Goal: Task Accomplishment & Management: Complete application form

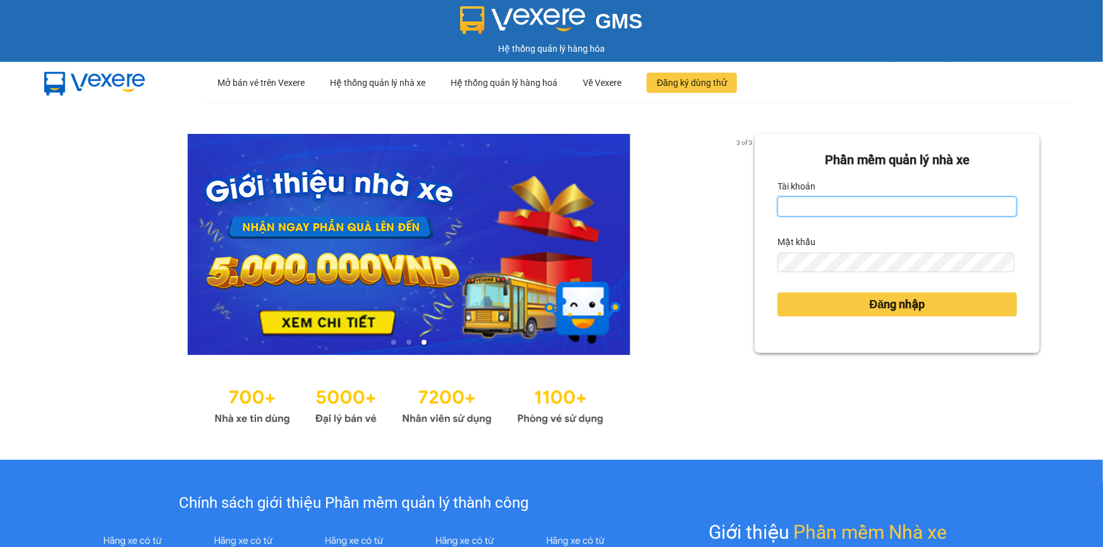
click at [780, 197] on input "Tài khoản" at bounding box center [897, 207] width 240 height 20
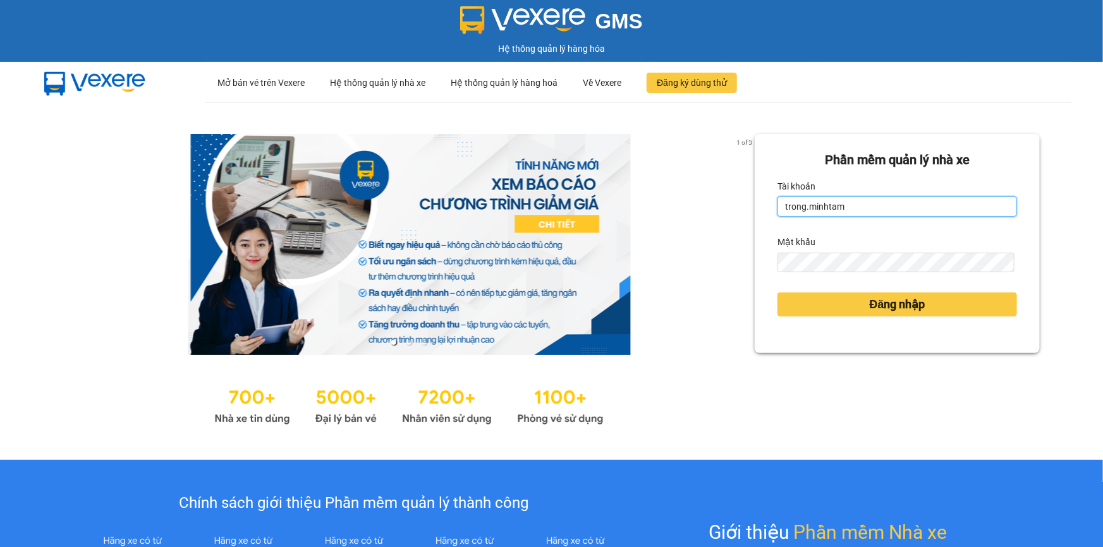
type input "trong.minhtam"
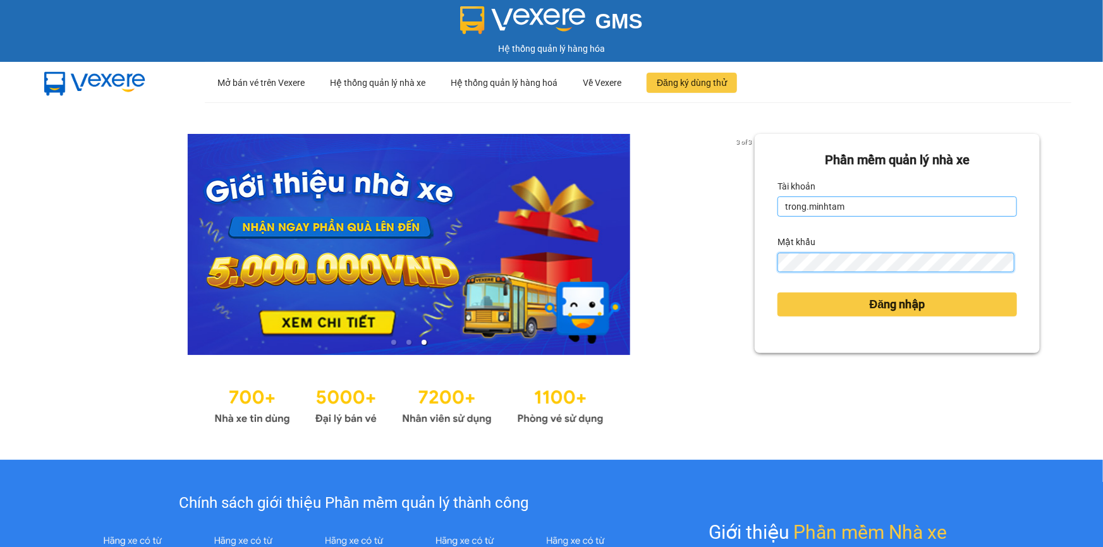
click at [777, 293] on button "Đăng nhập" at bounding box center [897, 305] width 240 height 24
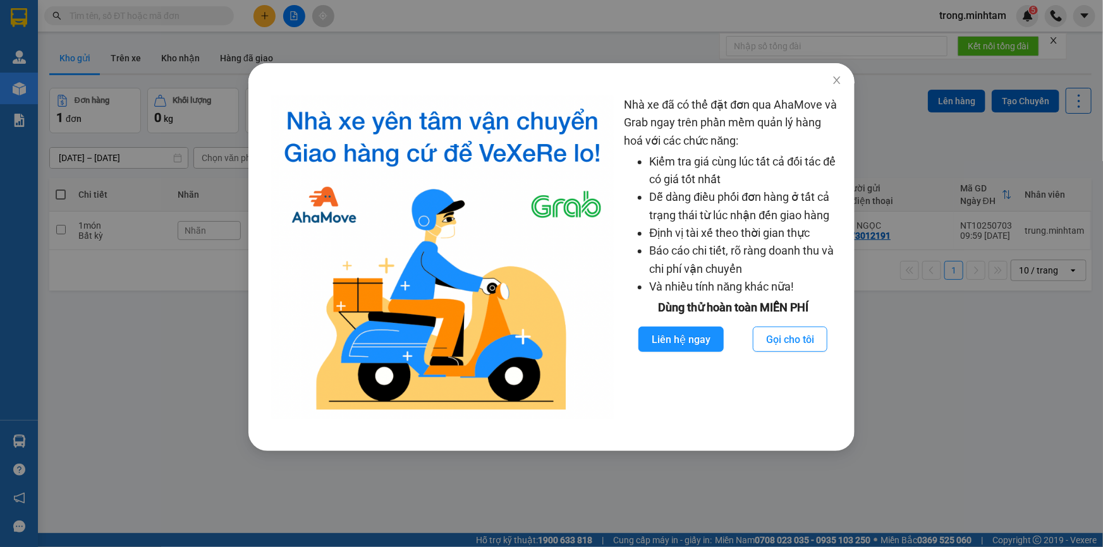
click at [111, 66] on div "Nhà xe đã có thể đặt đơn qua AhaMove và Grab ngay trên phần mềm quản lý hàng ho…" at bounding box center [551, 273] width 1103 height 547
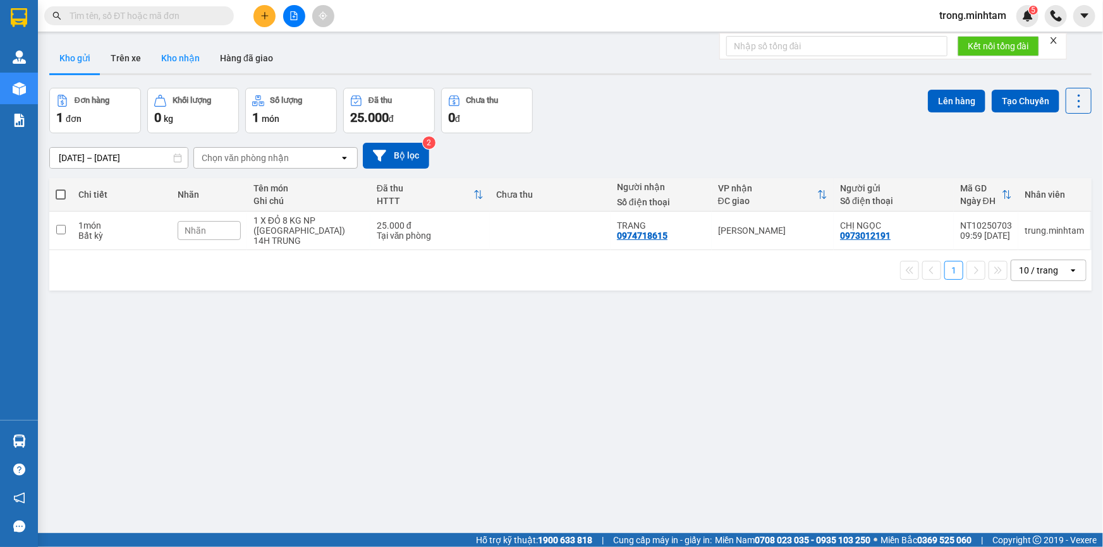
click at [170, 54] on button "Kho nhận" at bounding box center [180, 58] width 59 height 30
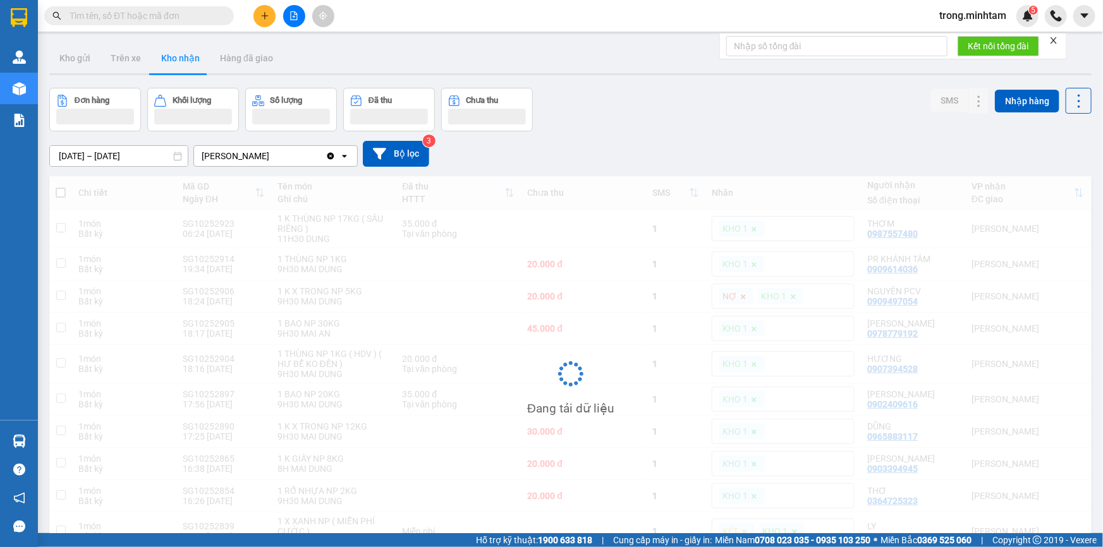
click at [1052, 39] on icon "close" at bounding box center [1053, 40] width 9 height 9
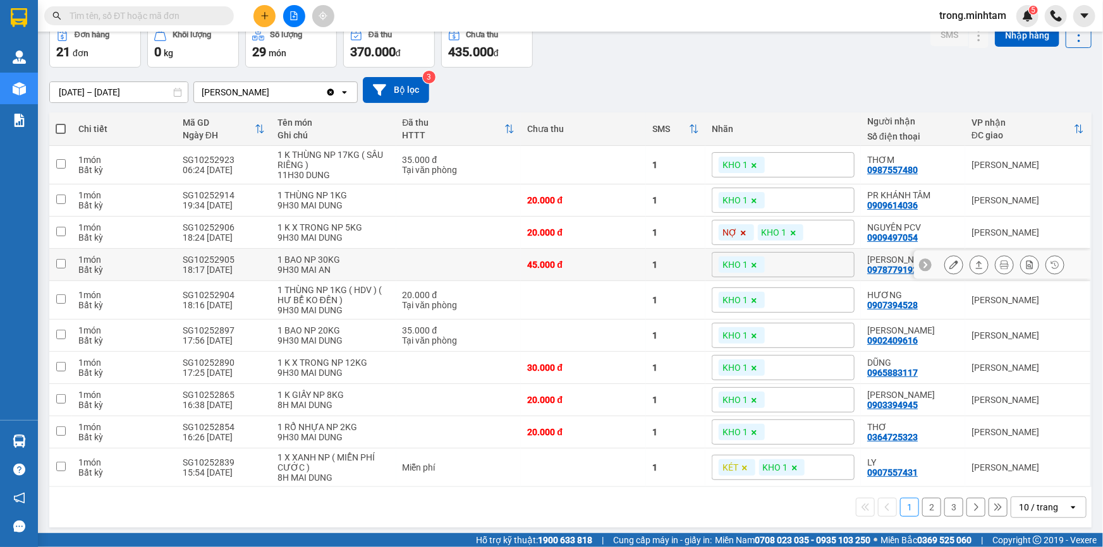
scroll to position [75, 0]
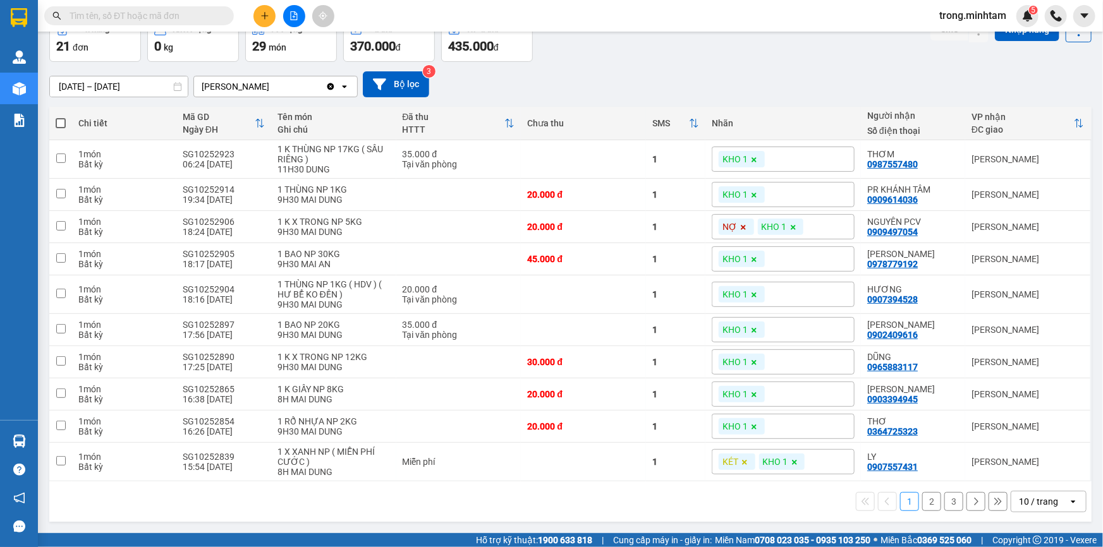
click at [1053, 501] on div "10 / trang" at bounding box center [1039, 502] width 57 height 20
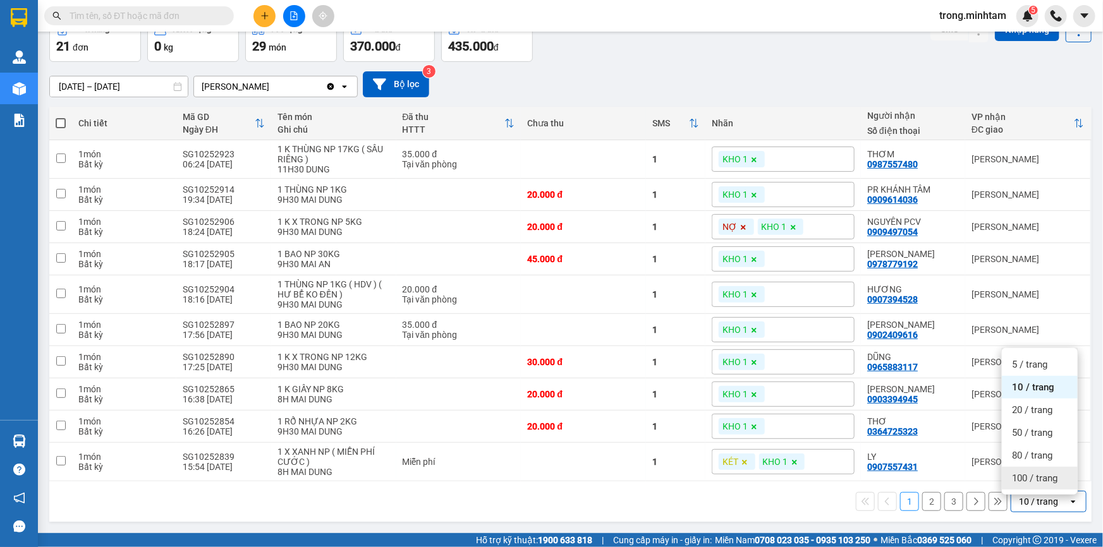
click at [1006, 476] on div "100 / trang" at bounding box center [1040, 478] width 76 height 23
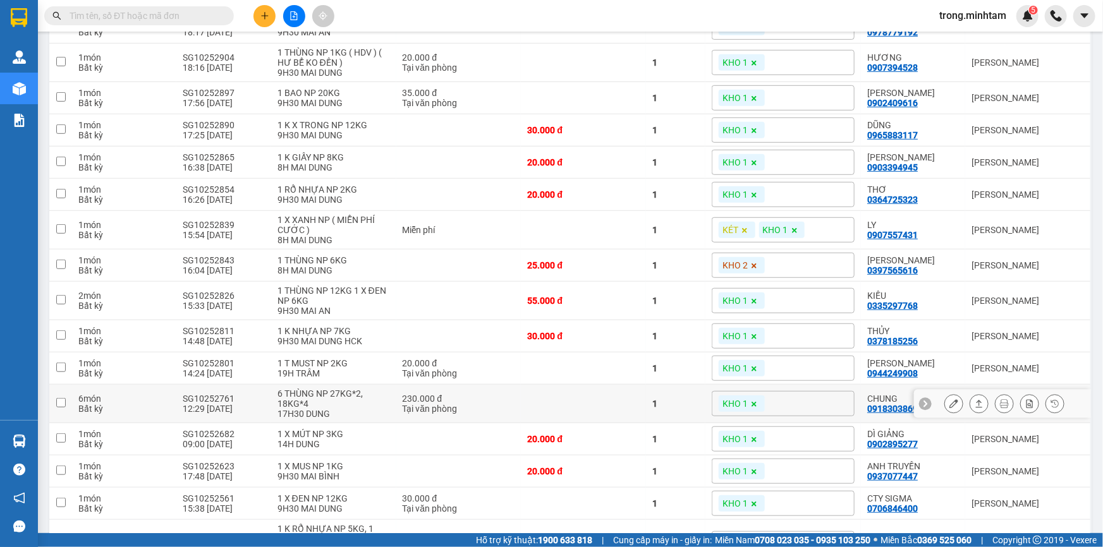
scroll to position [150, 0]
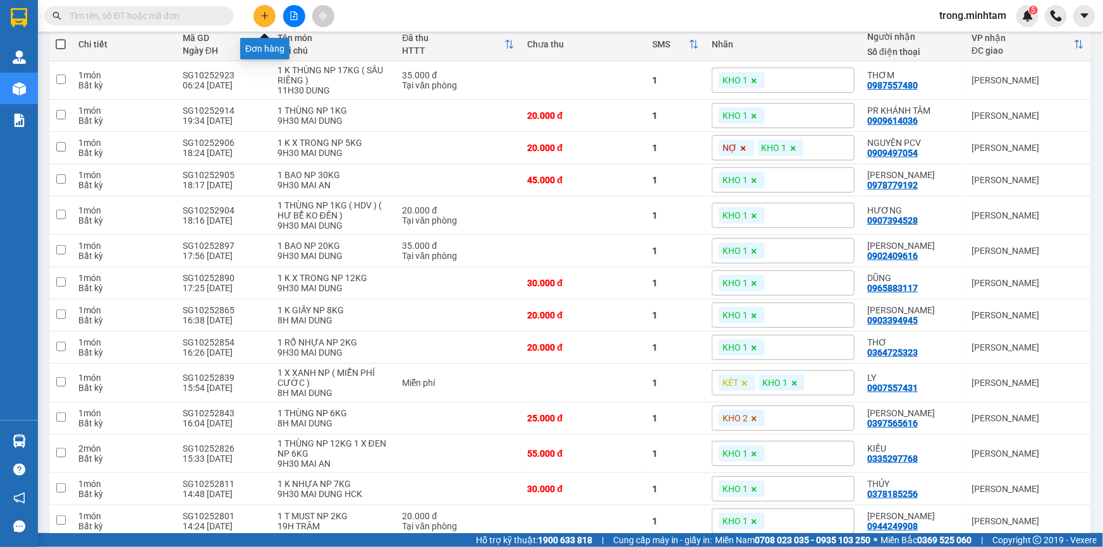
click at [258, 13] on button at bounding box center [264, 16] width 22 height 22
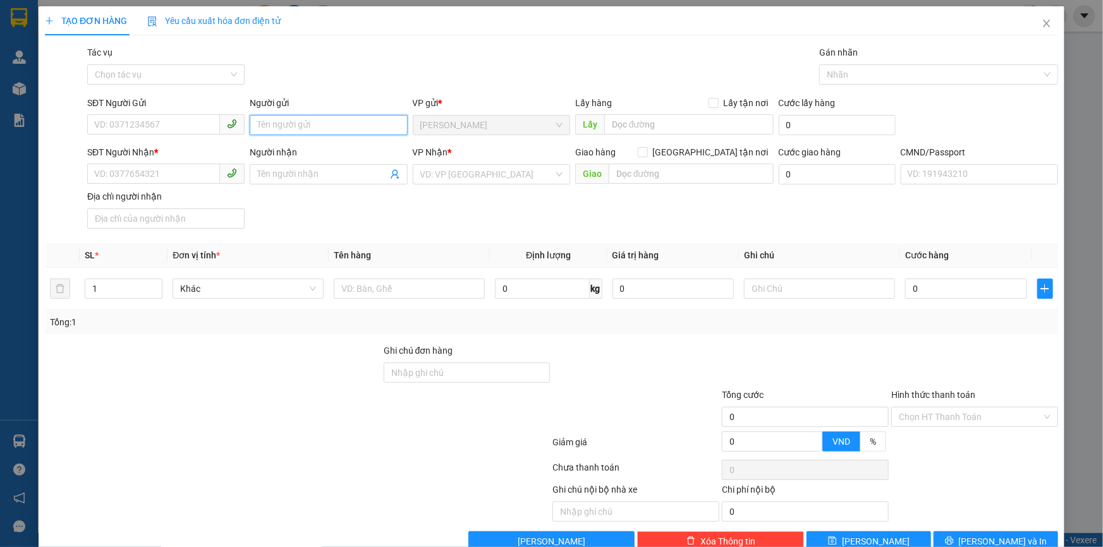
click at [315, 120] on input "Người gửi" at bounding box center [328, 125] width 157 height 20
type input "TRỌNG 4H"
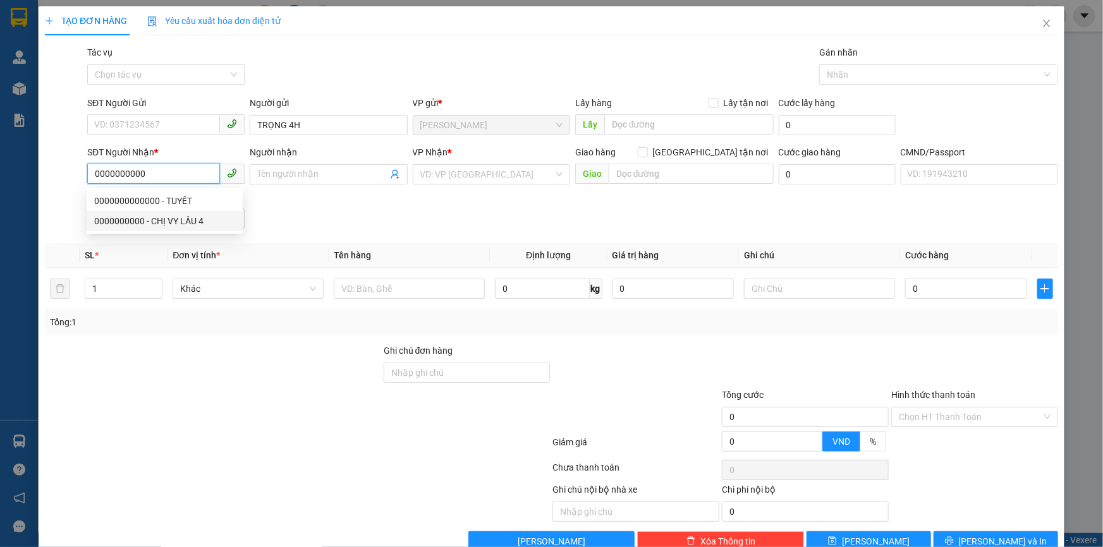
type input "0000000000"
click at [290, 188] on div "Người nhận Tên người nhận" at bounding box center [328, 167] width 157 height 44
click at [291, 181] on input "Người nhận" at bounding box center [322, 174] width 130 height 14
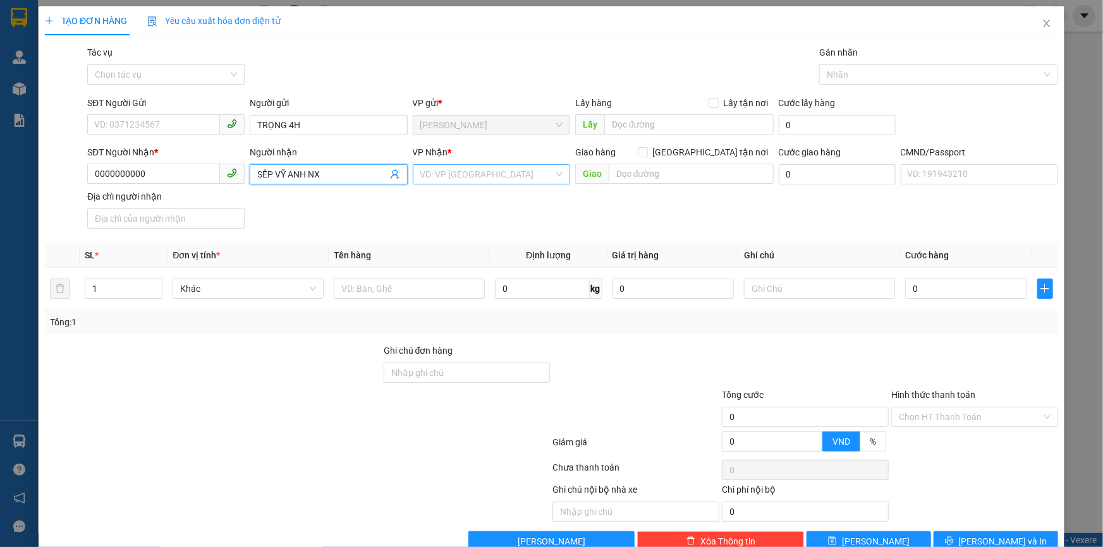
type input "SẾP VỸ ANH NX"
click at [453, 177] on input "search" at bounding box center [486, 174] width 133 height 19
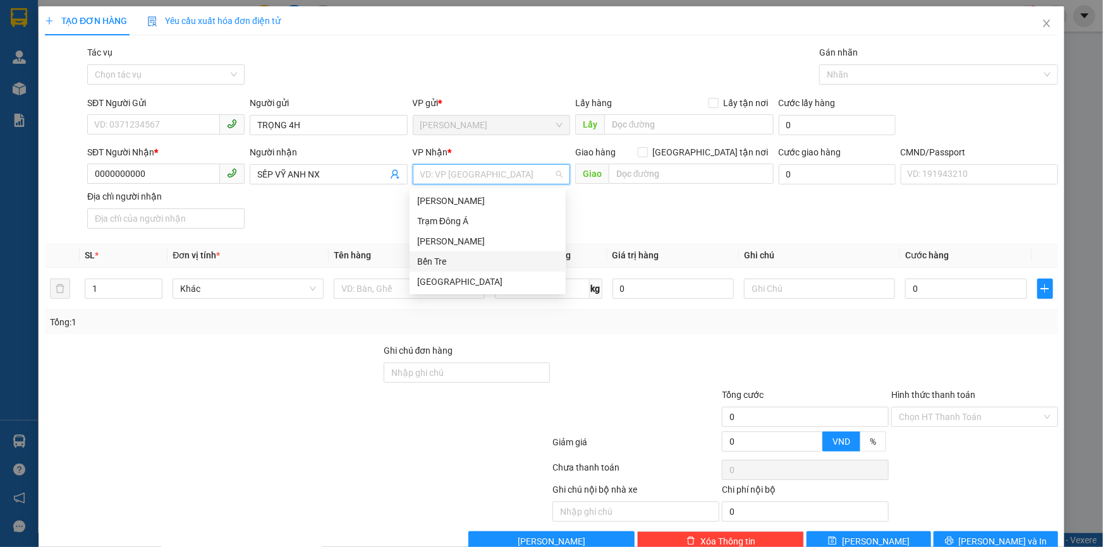
click at [446, 256] on div "Bến Tre" at bounding box center [487, 262] width 141 height 14
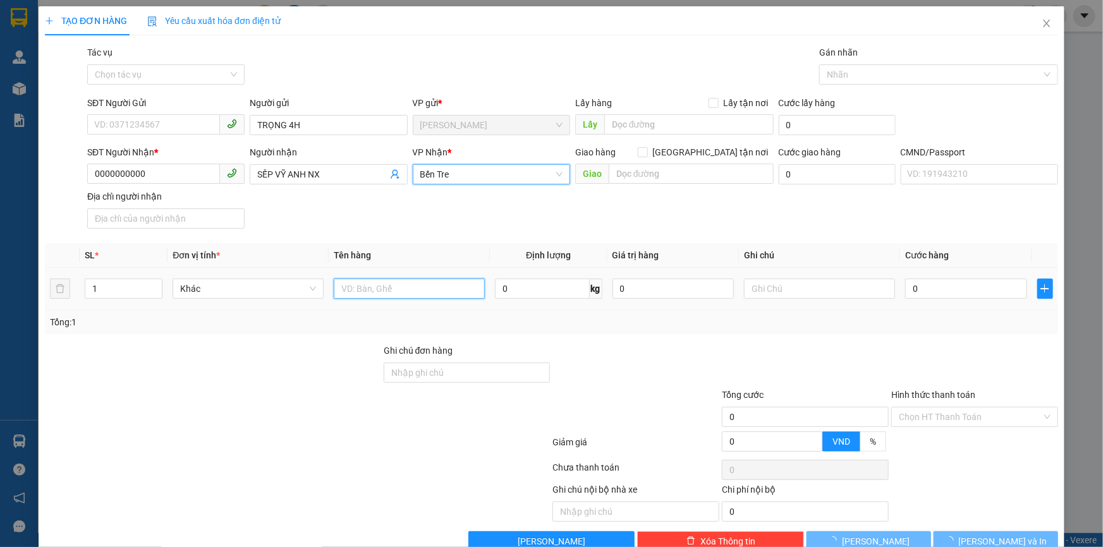
click at [399, 294] on input "text" at bounding box center [409, 289] width 151 height 20
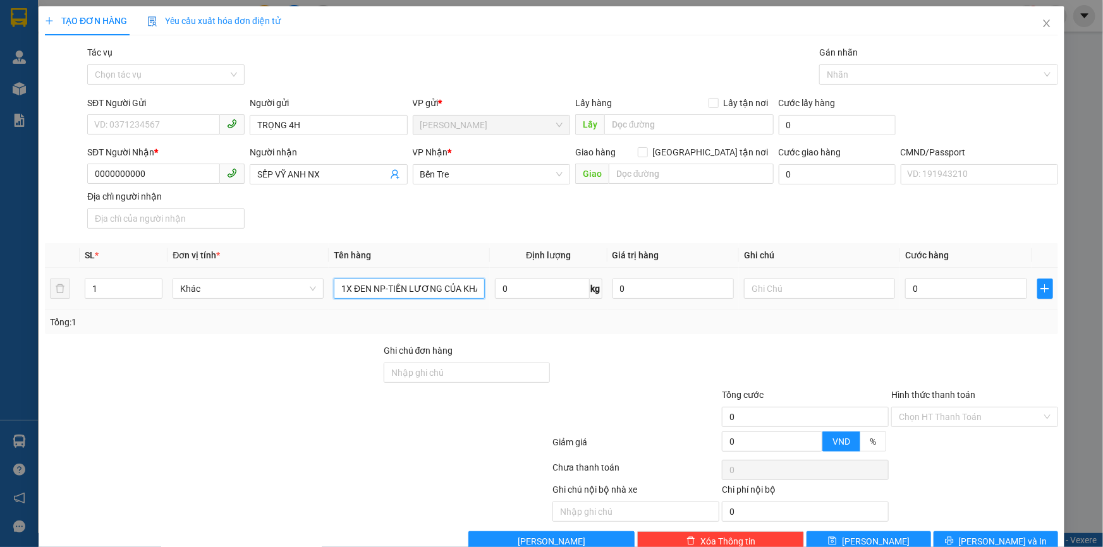
scroll to position [0, 15]
click at [822, 70] on div at bounding box center [825, 74] width 7 height 15
type input "1X ĐEN NP-TIỀN LƯƠNG CỦA KHANH"
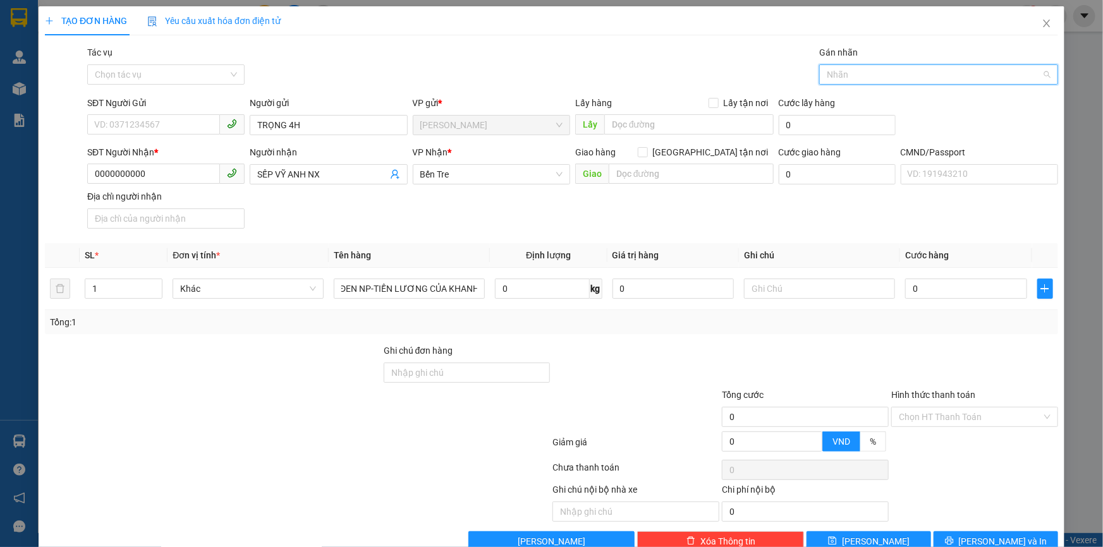
scroll to position [0, 0]
click at [822, 242] on div "KÉT" at bounding box center [931, 241] width 222 height 14
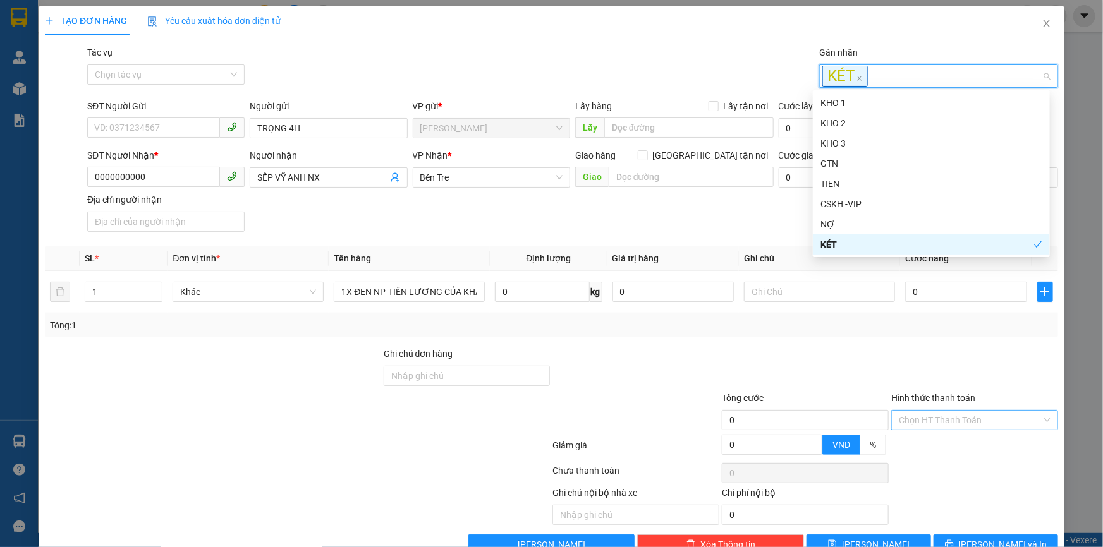
click at [913, 423] on input "Hình thức thanh toán" at bounding box center [970, 420] width 143 height 19
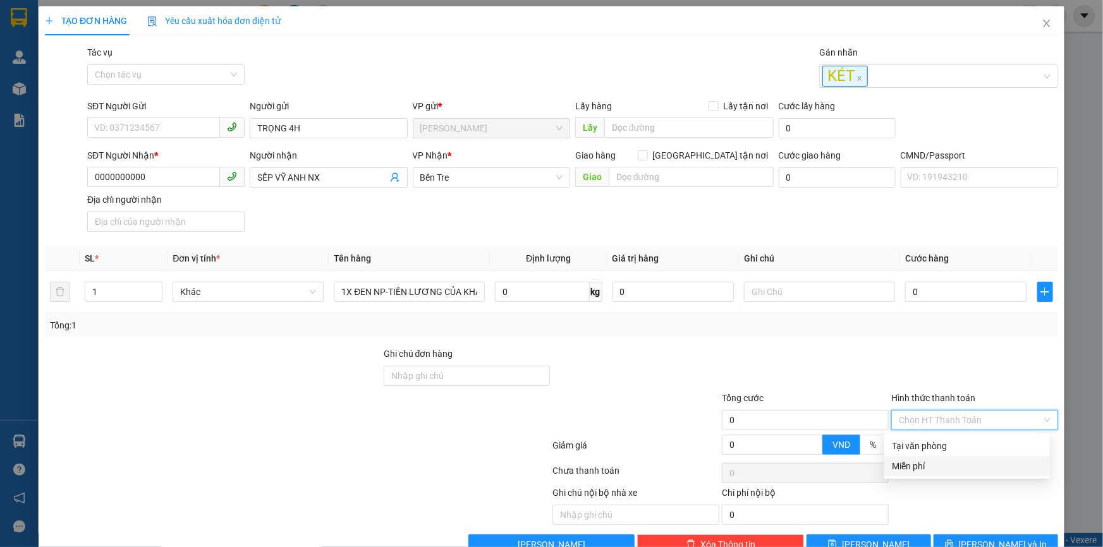
click at [911, 463] on div "Miễn phí" at bounding box center [967, 466] width 150 height 14
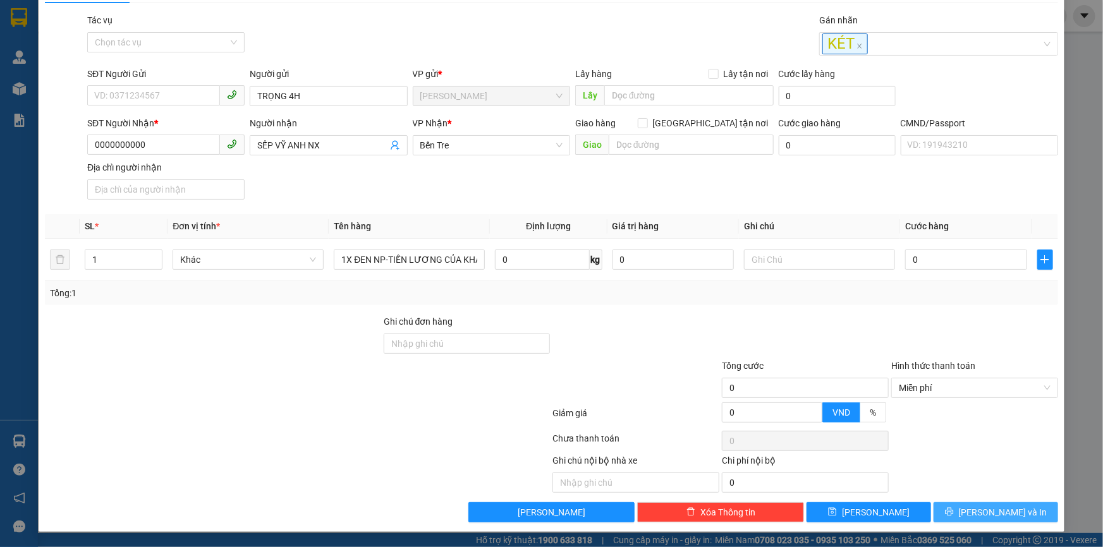
click at [953, 512] on icon "printer" at bounding box center [949, 512] width 8 height 8
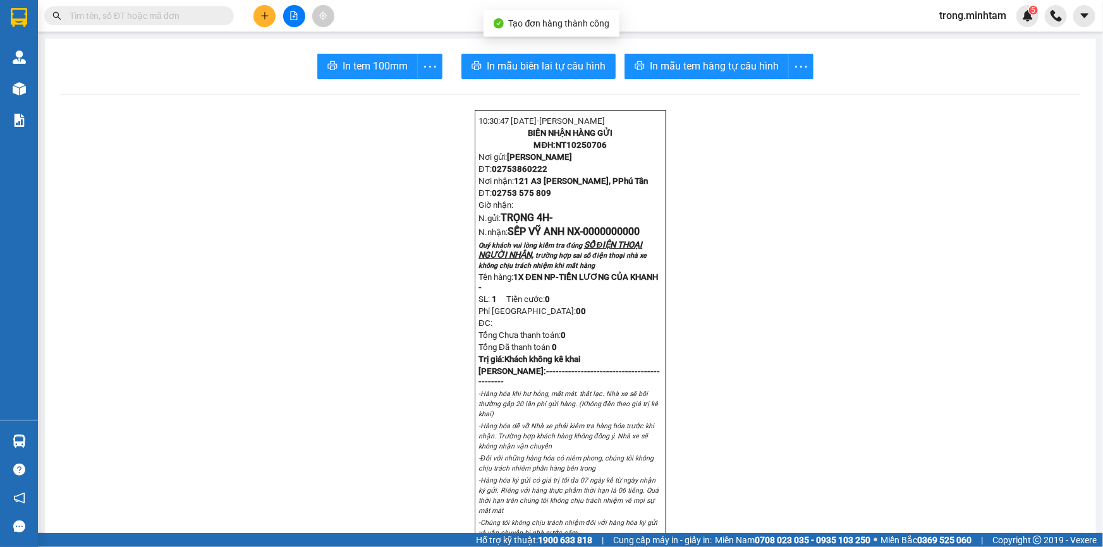
drag, startPoint x: 295, startPoint y: 25, endPoint x: 476, endPoint y: -51, distance: 196.3
click at [476, 0] on html "Kết quả tìm kiếm ( 0 ) Bộ lọc No Data trong.minhtam 5 Quản Lý Quản lý khách hàn…" at bounding box center [551, 273] width 1103 height 547
click at [389, 70] on span "In tem 100mm" at bounding box center [375, 66] width 65 height 16
click at [174, 13] on input "text" at bounding box center [144, 16] width 149 height 14
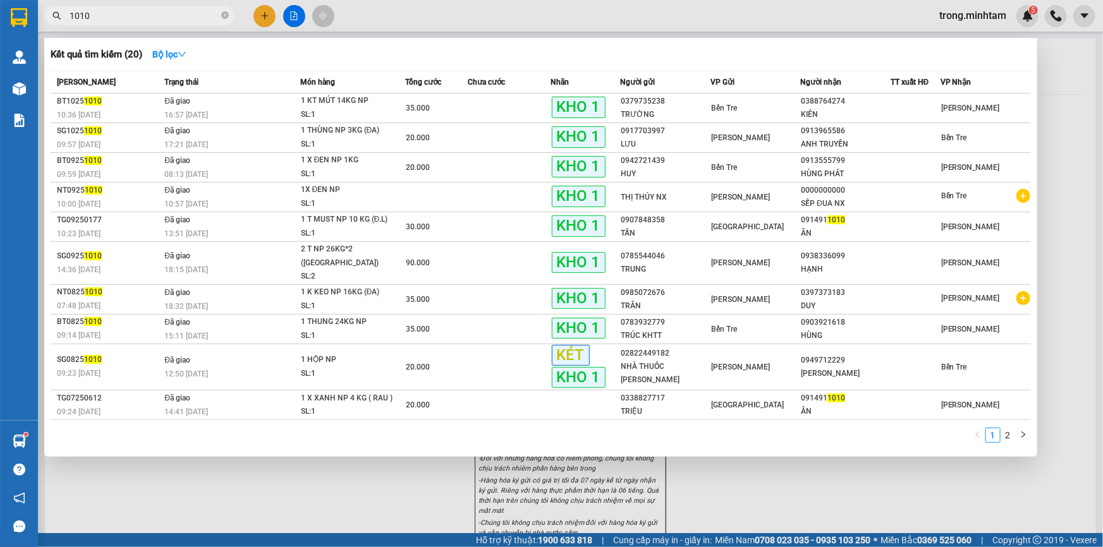
click at [153, 15] on input "1010" at bounding box center [144, 16] width 149 height 14
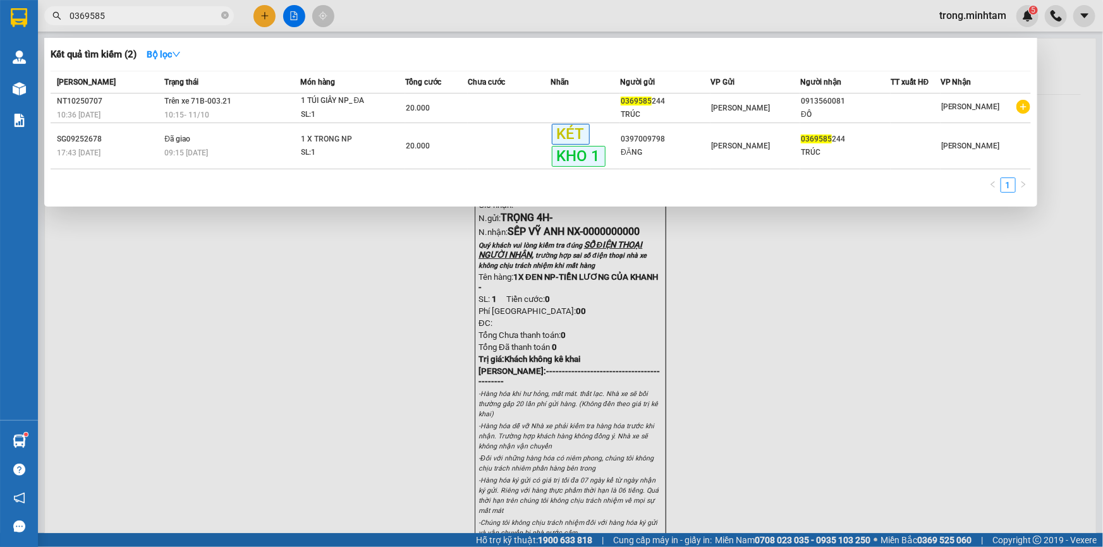
type input "0369585"
click at [221, 16] on icon "close-circle" at bounding box center [225, 15] width 8 height 8
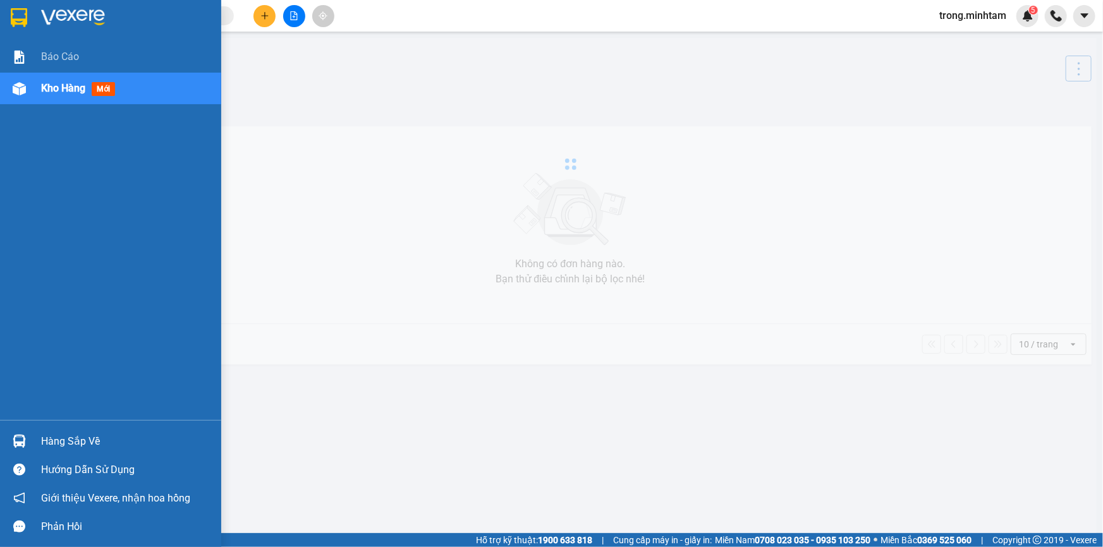
click at [56, 436] on div "Hàng sắp về" at bounding box center [126, 441] width 171 height 19
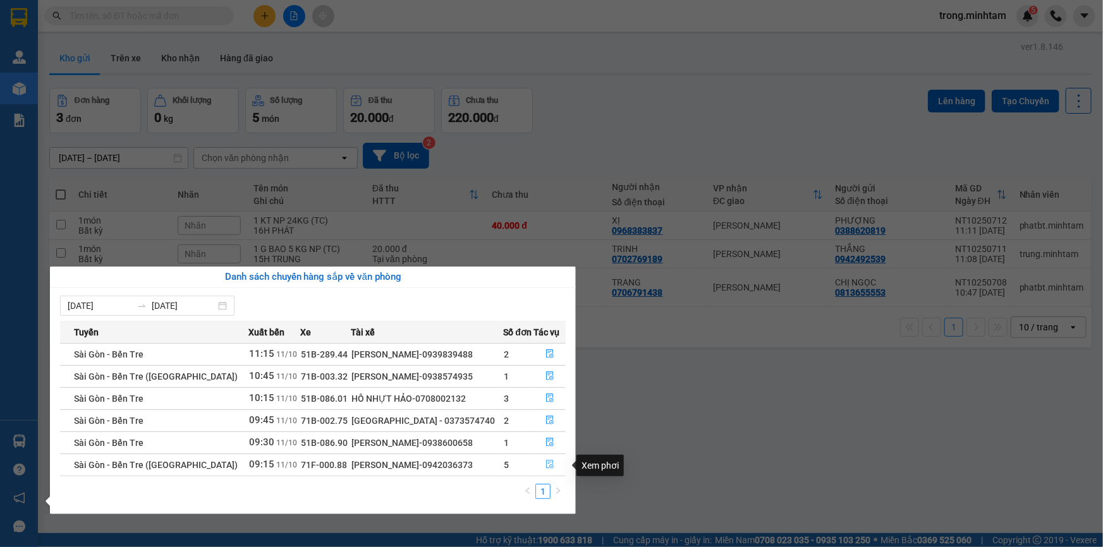
click at [545, 462] on icon "file-done" at bounding box center [549, 464] width 9 height 9
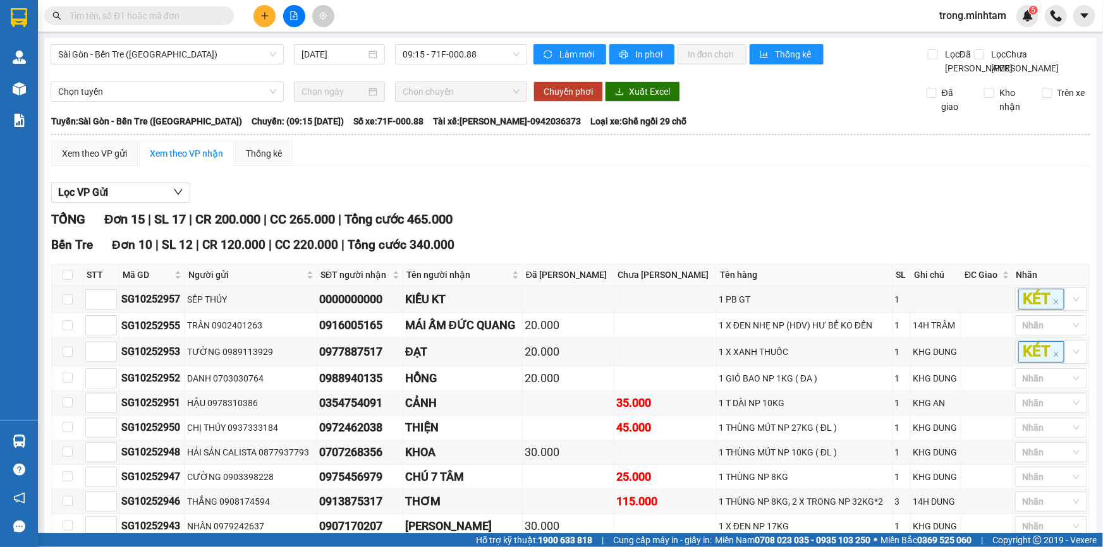
scroll to position [299, 0]
